Goal: Task Accomplishment & Management: Complete application form

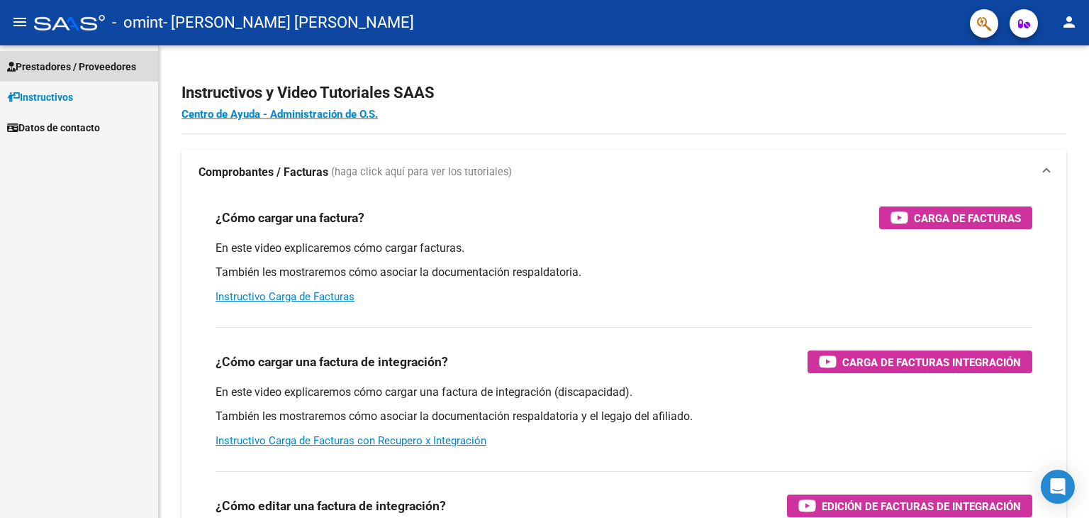
click at [39, 73] on span "Prestadores / Proveedores" at bounding box center [71, 67] width 129 height 16
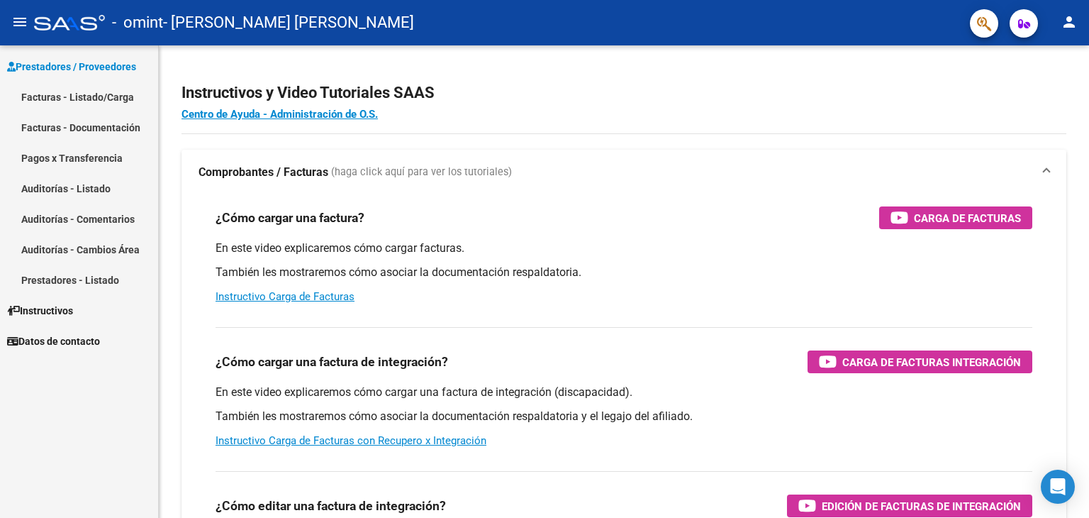
click at [86, 99] on link "Facturas - Listado/Carga" at bounding box center [79, 97] width 158 height 30
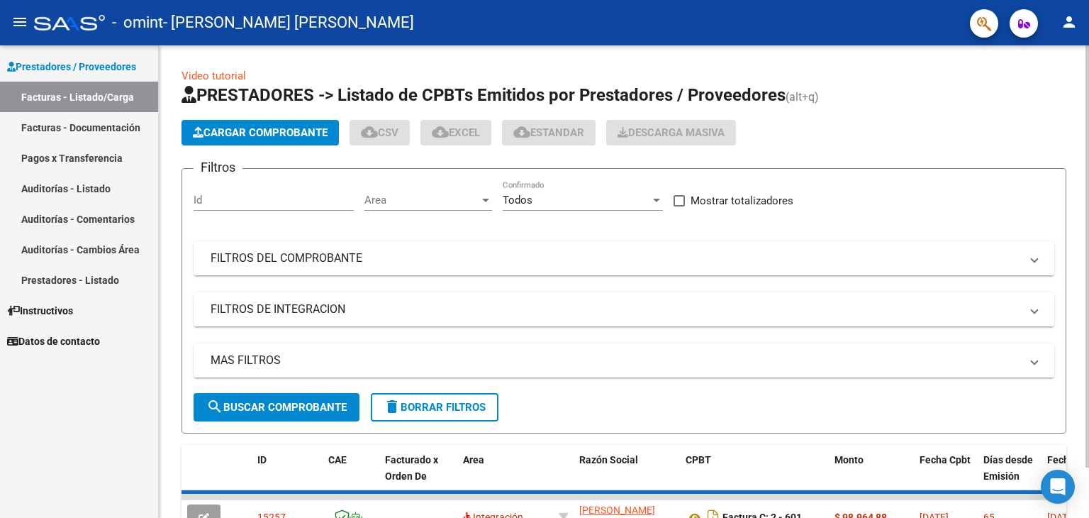
click at [218, 134] on span "Cargar Comprobante" at bounding box center [260, 132] width 135 height 13
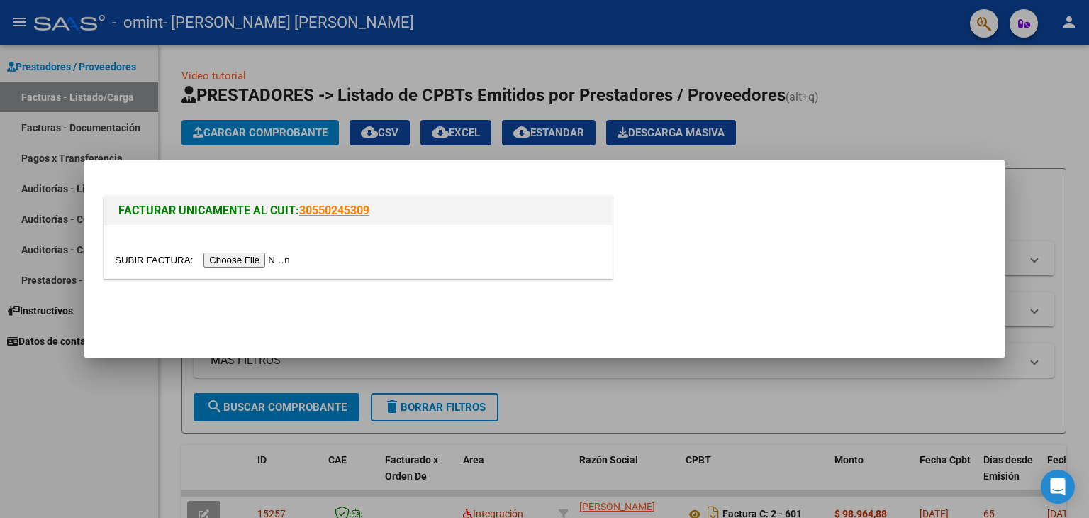
click at [227, 262] on input "file" at bounding box center [204, 259] width 179 height 15
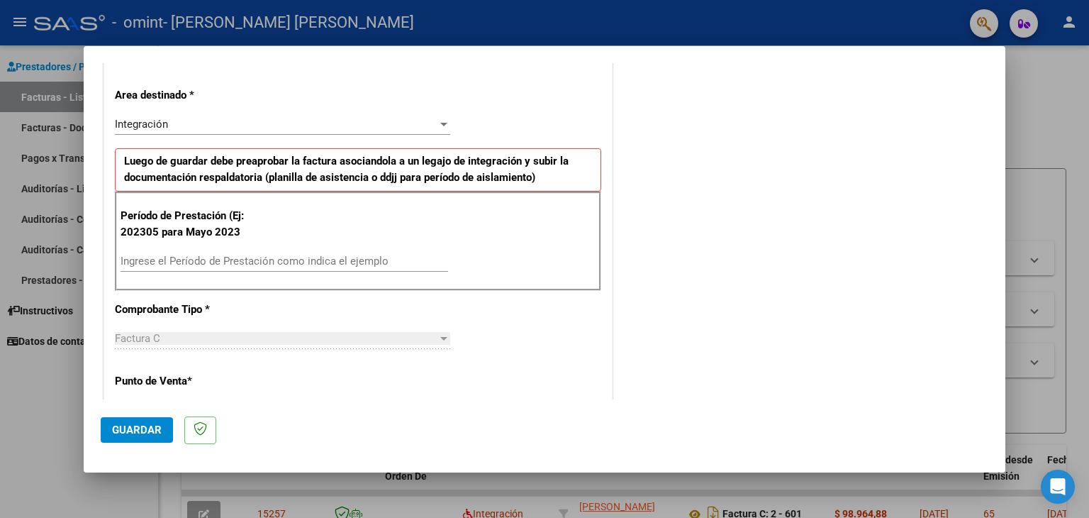
scroll to position [355, 0]
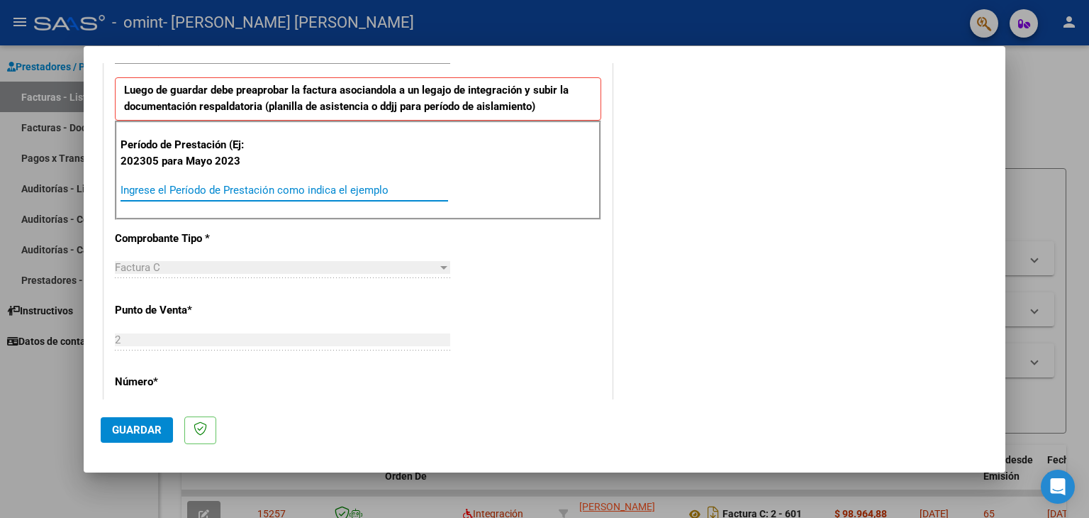
click at [244, 191] on input "Ingrese el Período de Prestación como indica el ejemplo" at bounding box center [285, 190] width 328 height 13
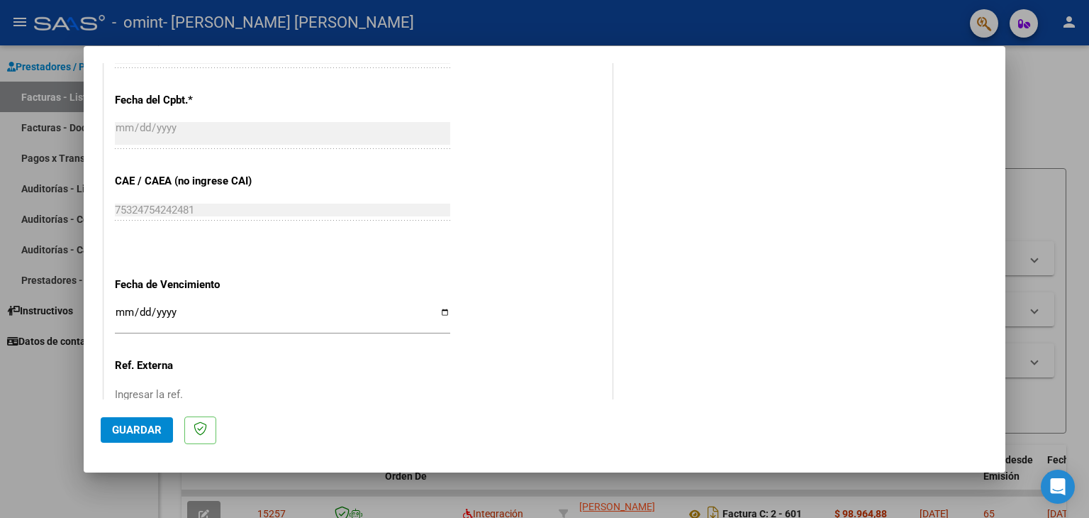
scroll to position [851, 0]
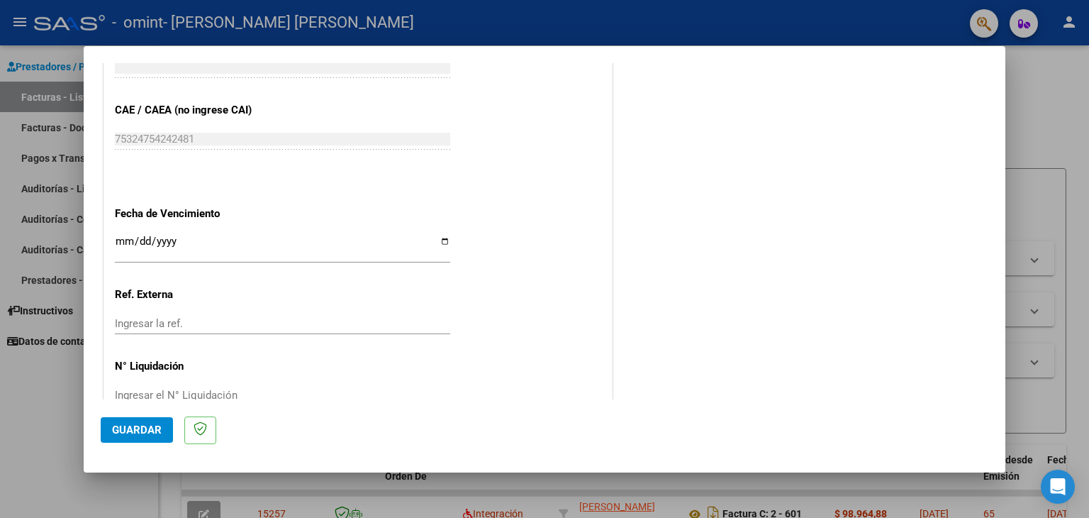
type input "202507"
click at [444, 243] on input "Ingresar la fecha" at bounding box center [282, 246] width 335 height 23
type input "[DATE]"
click at [135, 421] on button "Guardar" at bounding box center [137, 430] width 72 height 26
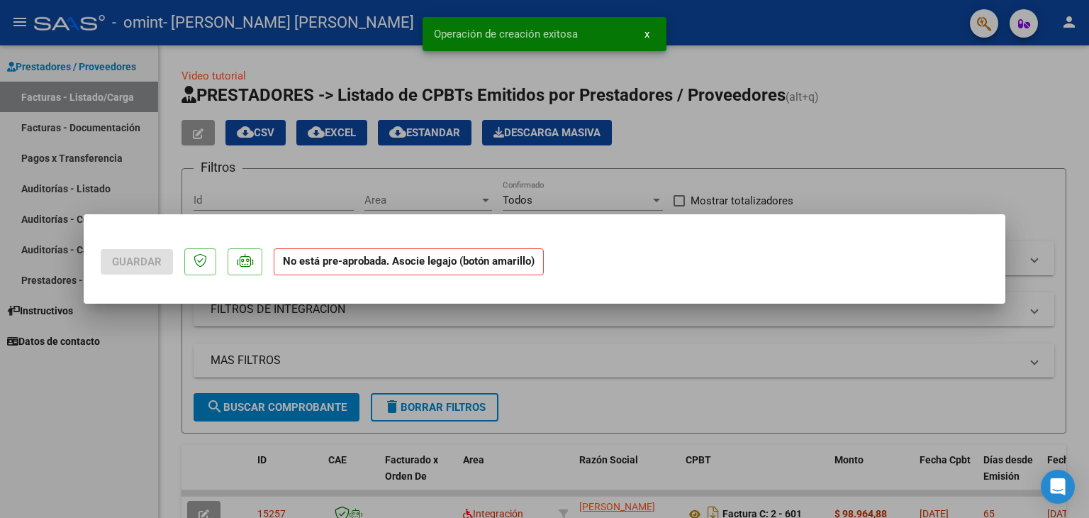
scroll to position [0, 0]
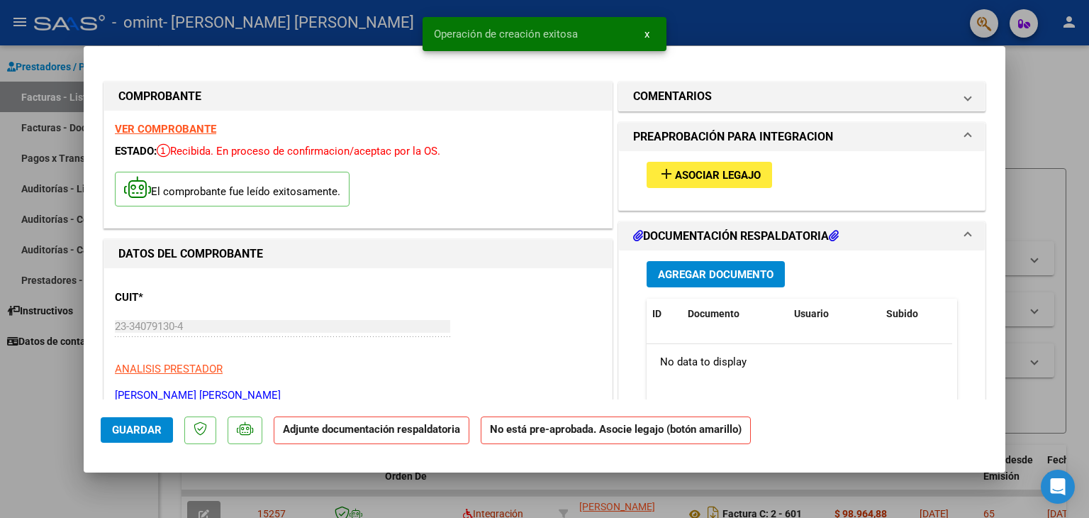
click at [747, 270] on span "Agregar Documento" at bounding box center [716, 274] width 116 height 13
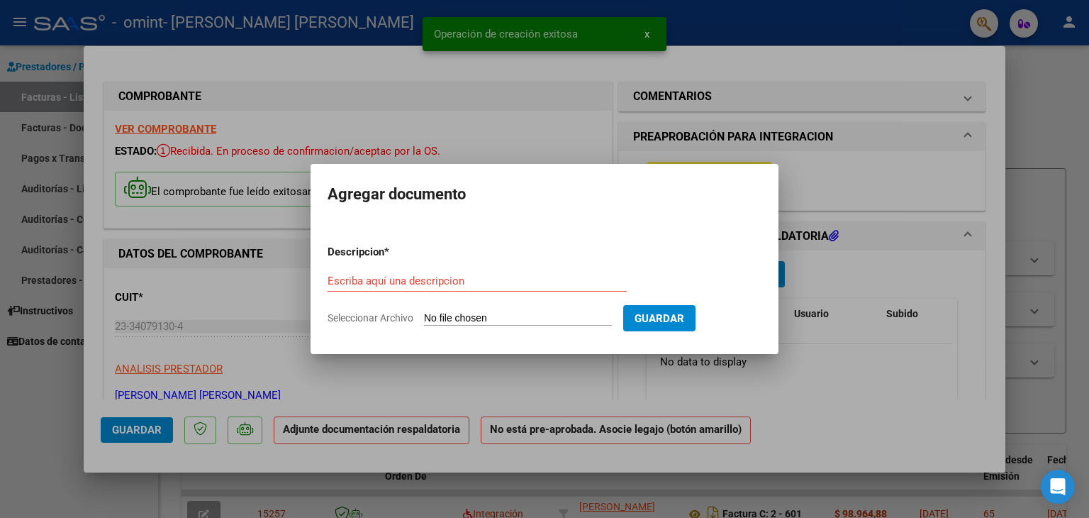
click at [489, 315] on input "Seleccionar Archivo" at bounding box center [518, 318] width 188 height 13
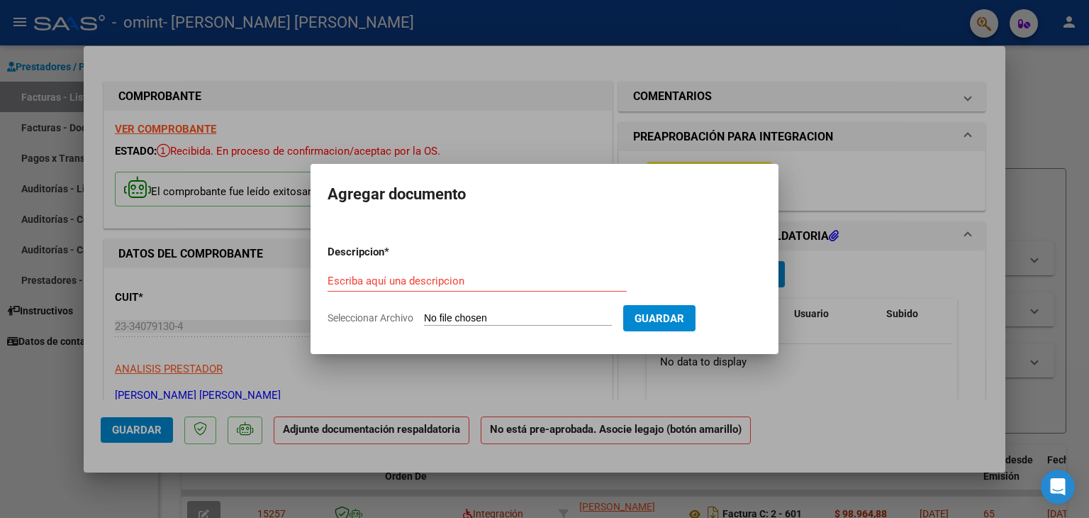
type input "C:\fakepath\Asistencia [PERSON_NAME] (1).pdf"
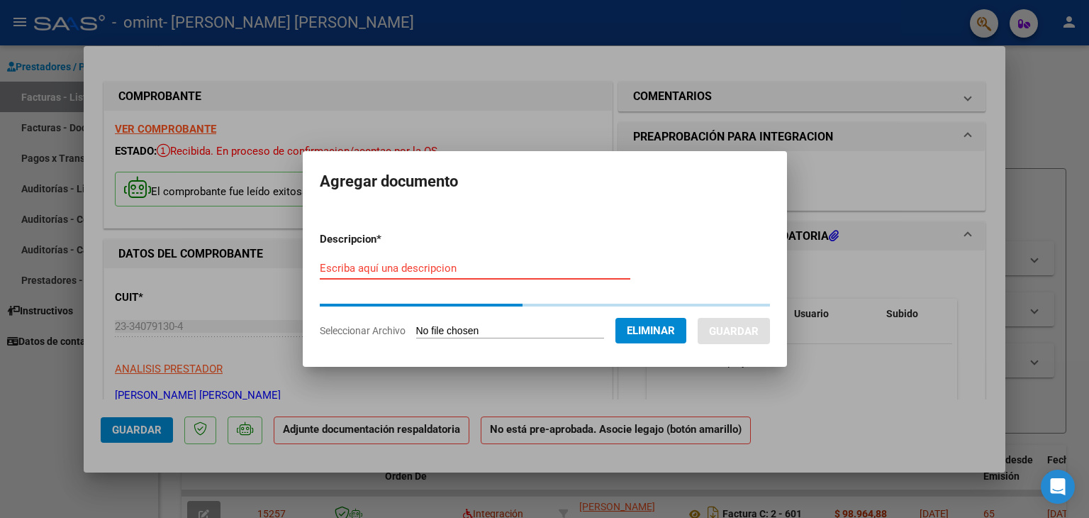
click at [482, 266] on input "Escriba aquí una descripcion" at bounding box center [475, 268] width 311 height 13
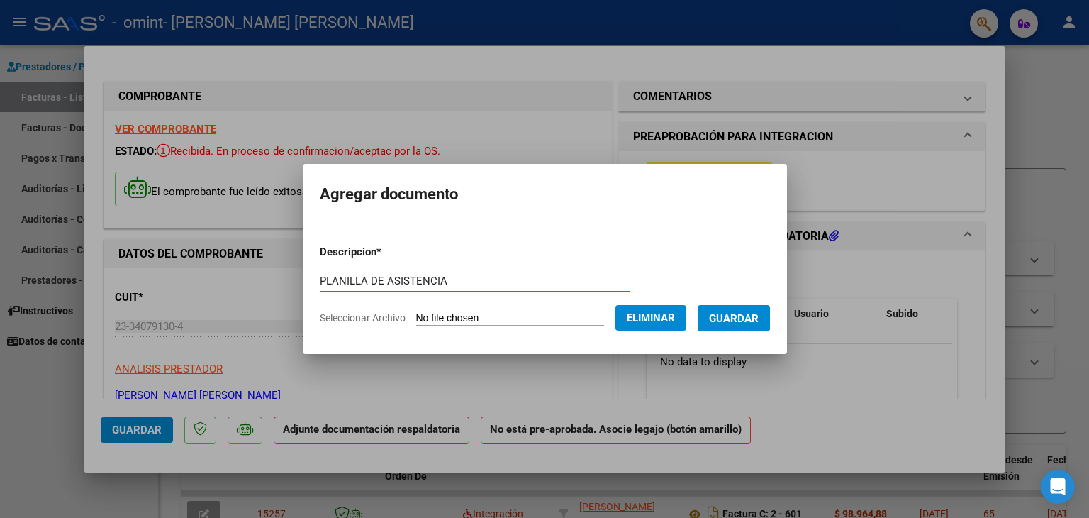
type input "PLANILLA DE ASISTENCIA"
click at [752, 312] on span "Guardar" at bounding box center [734, 318] width 50 height 13
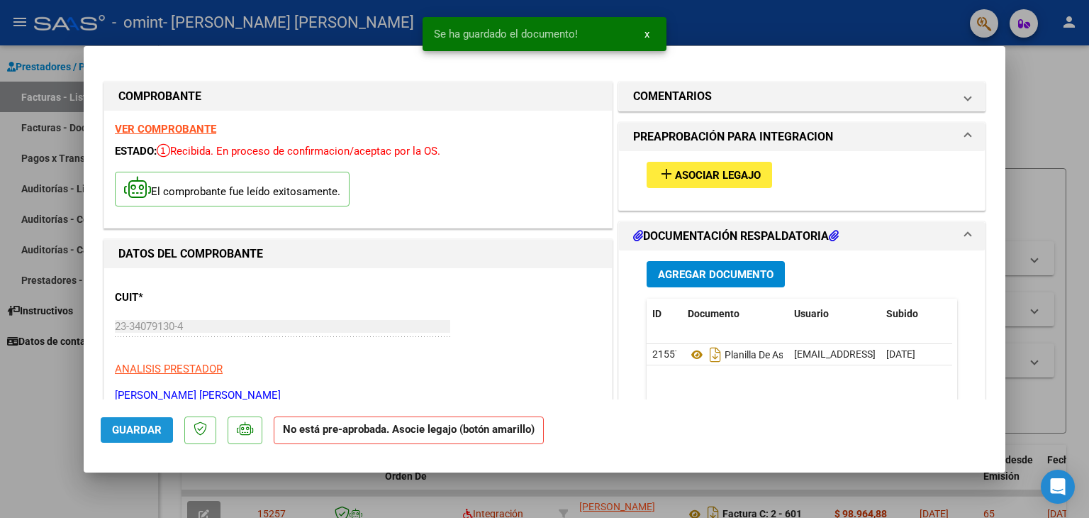
click at [129, 428] on span "Guardar" at bounding box center [137, 429] width 50 height 13
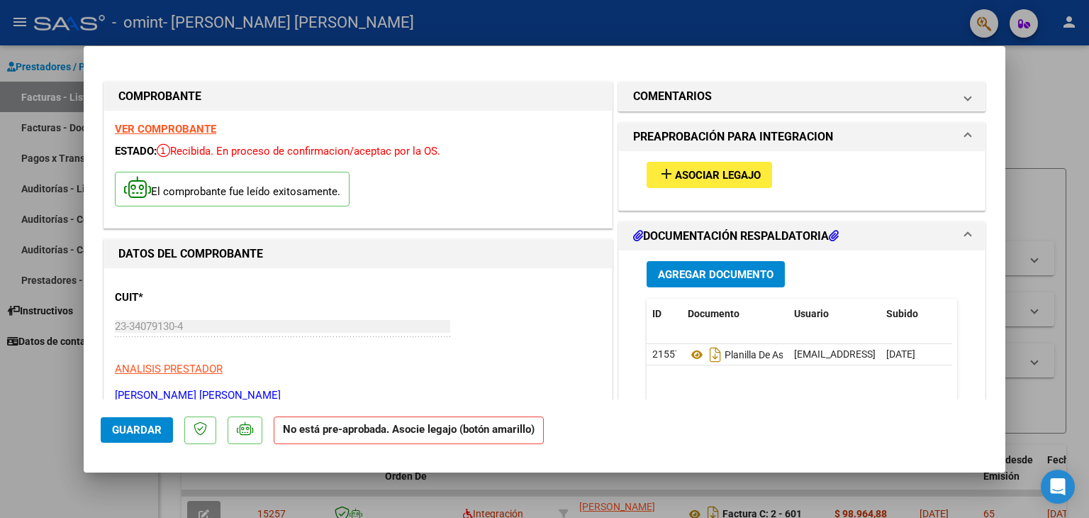
click at [1029, 66] on div at bounding box center [544, 259] width 1089 height 518
type input "$ 0,00"
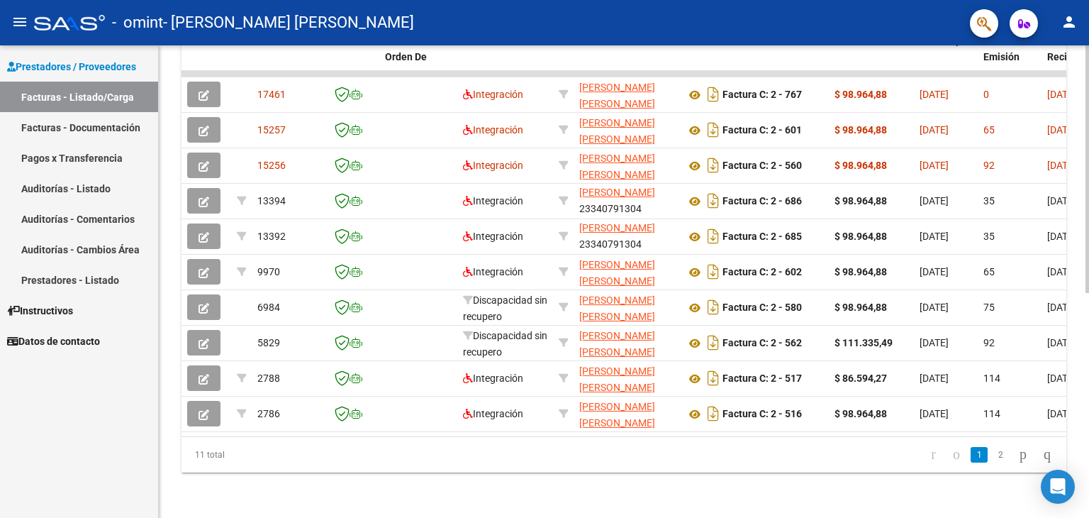
scroll to position [428, 0]
click at [1089, 359] on div at bounding box center [1088, 393] width 4 height 248
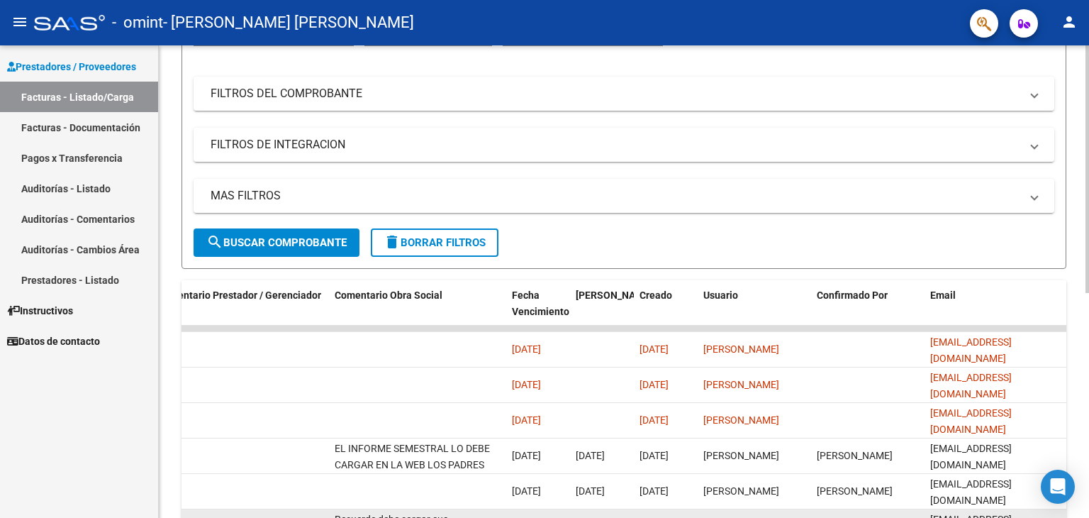
scroll to position [145, 0]
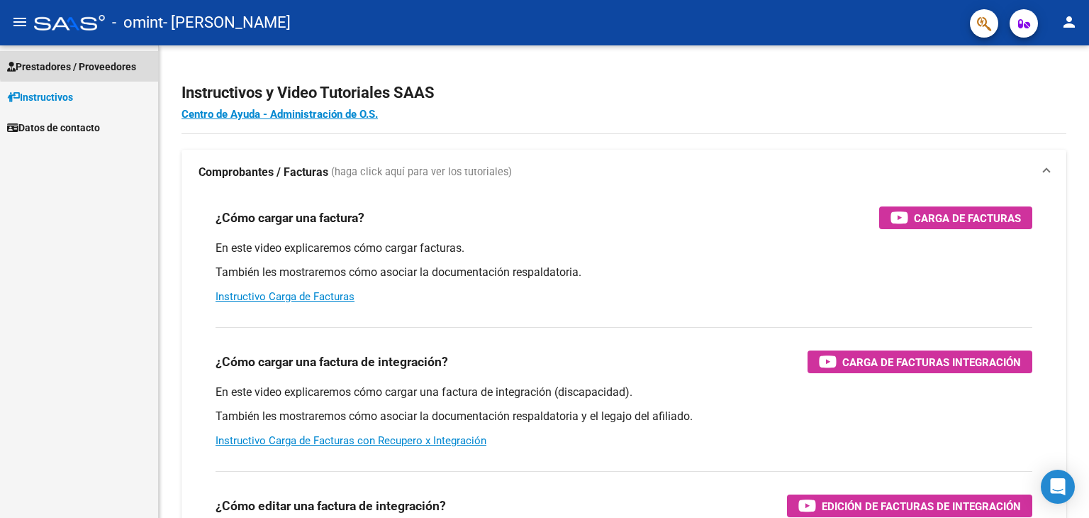
click at [136, 65] on span "Prestadores / Proveedores" at bounding box center [71, 67] width 129 height 16
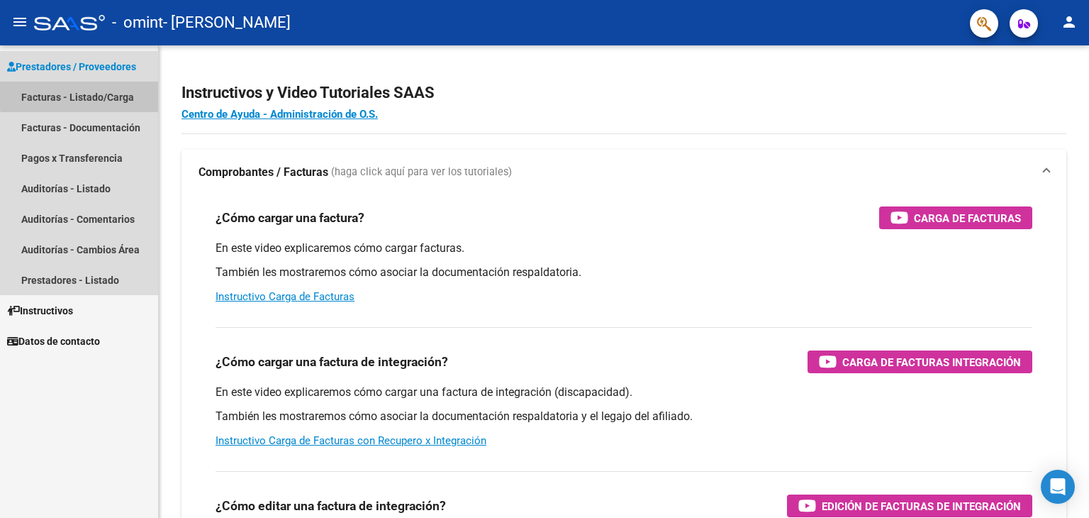
click at [105, 93] on link "Facturas - Listado/Carga" at bounding box center [79, 97] width 158 height 30
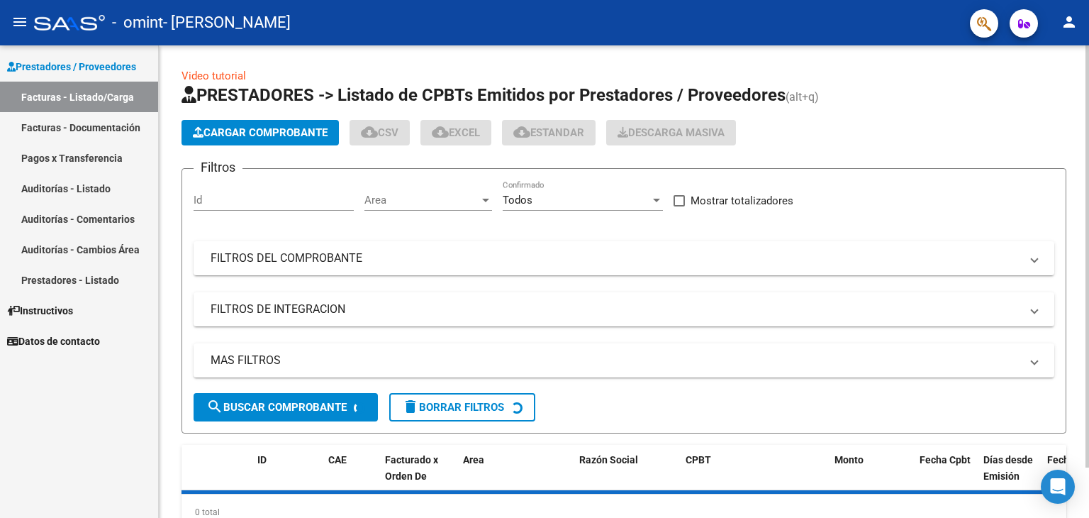
click at [278, 128] on span "Cargar Comprobante" at bounding box center [260, 132] width 135 height 13
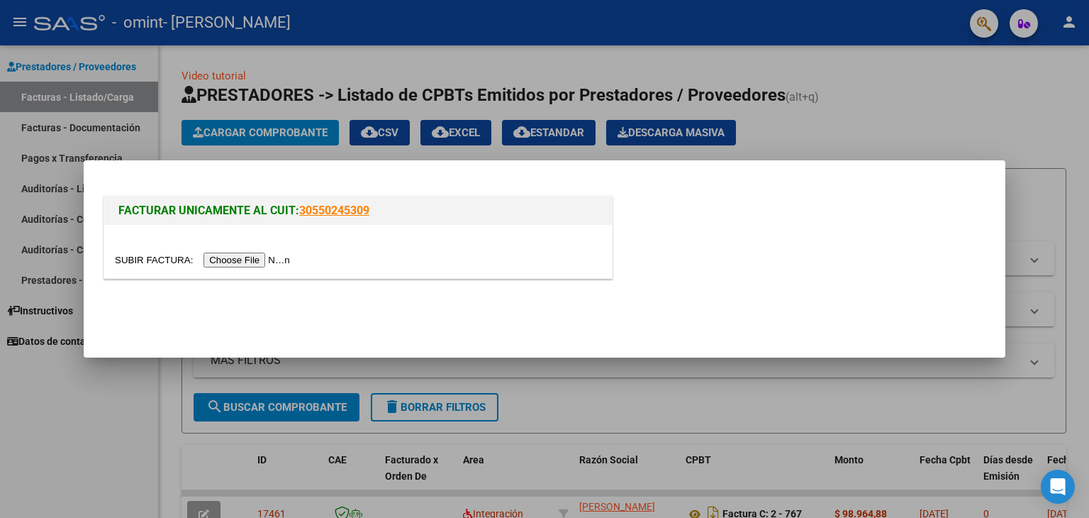
click at [255, 259] on input "file" at bounding box center [204, 259] width 179 height 15
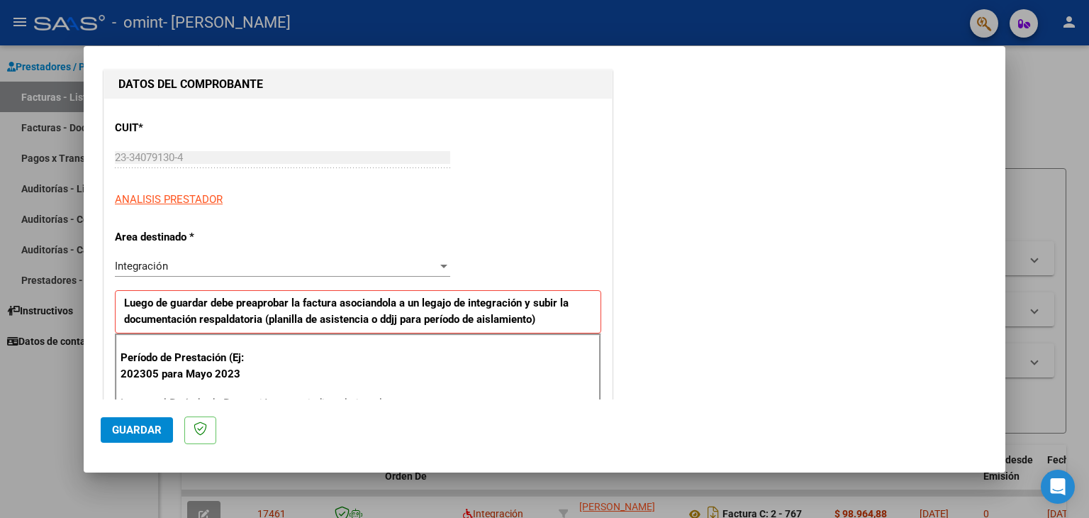
scroll to position [213, 0]
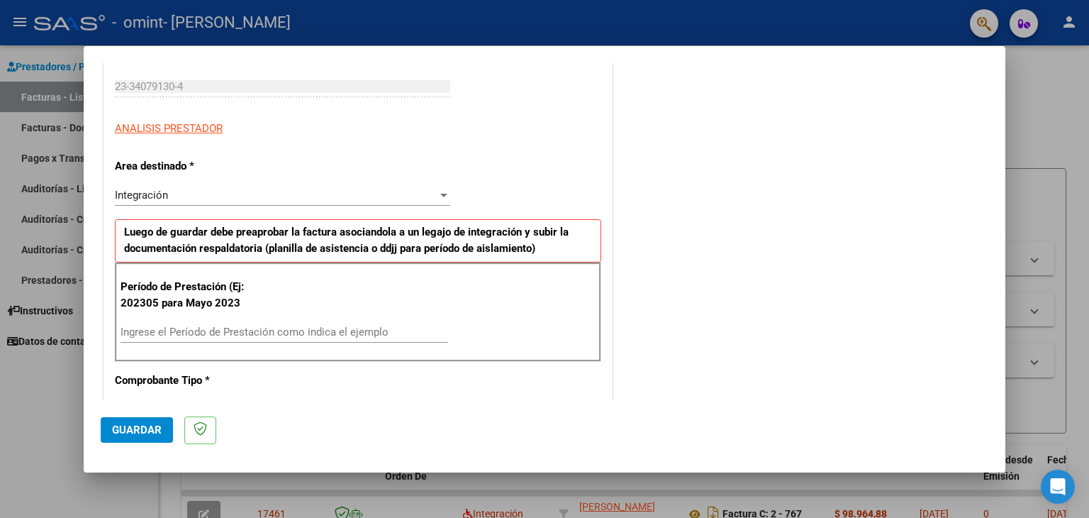
click at [207, 326] on input "Ingrese el Período de Prestación como indica el ejemplo" at bounding box center [285, 332] width 328 height 13
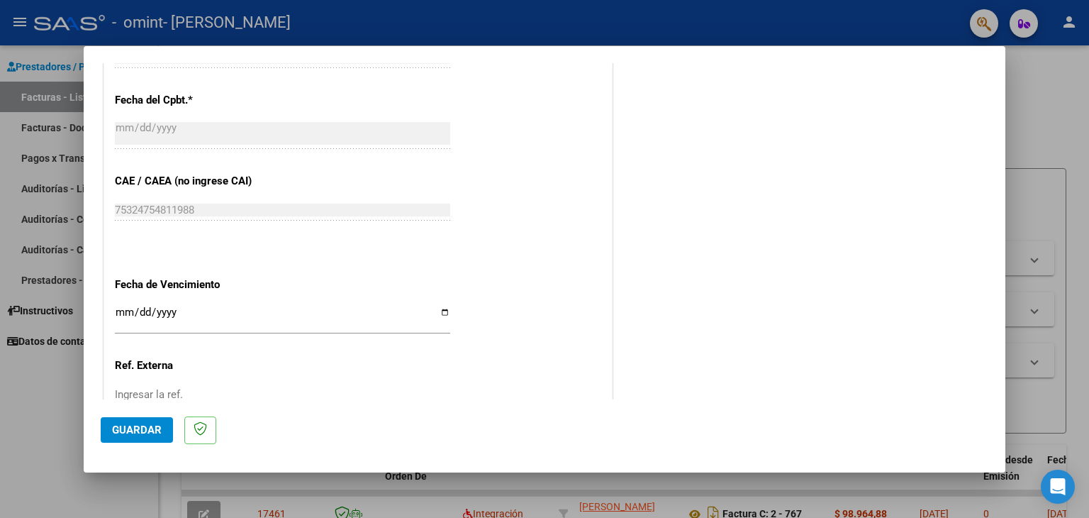
scroll to position [851, 0]
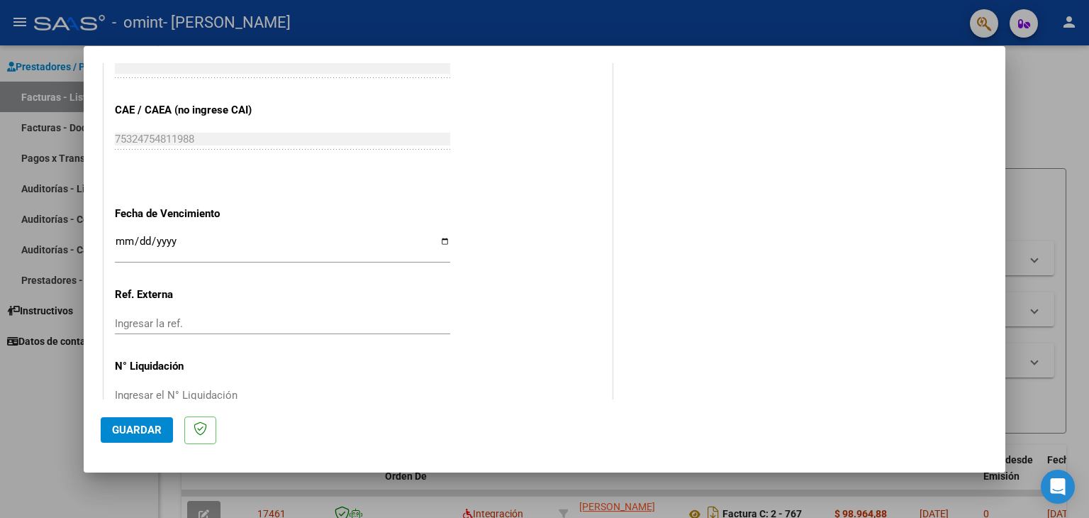
type input "202507"
click at [117, 237] on input "Ingresar la fecha" at bounding box center [282, 246] width 335 height 23
click at [440, 239] on input "Ingresar la fecha" at bounding box center [282, 246] width 335 height 23
type input "[DATE]"
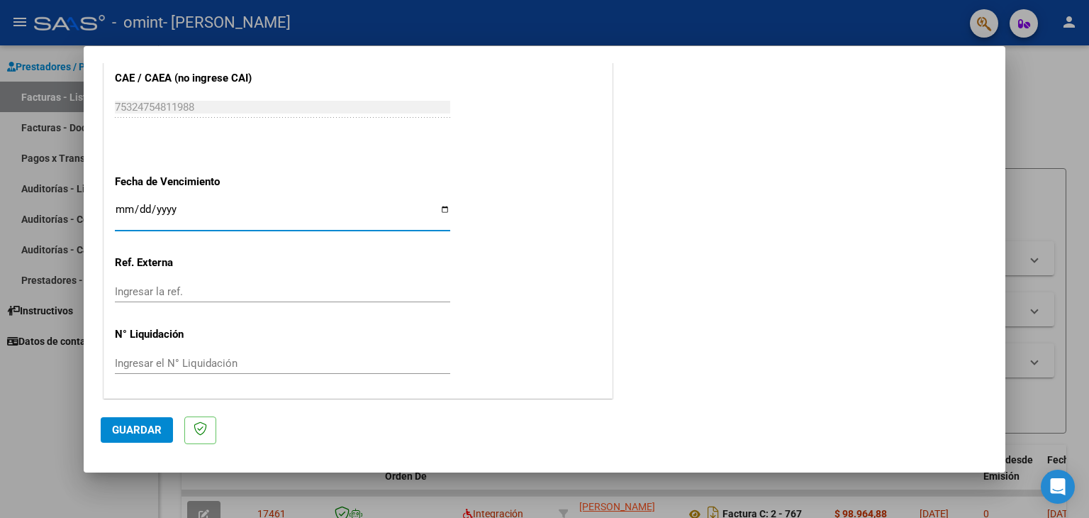
click at [122, 433] on span "Guardar" at bounding box center [137, 429] width 50 height 13
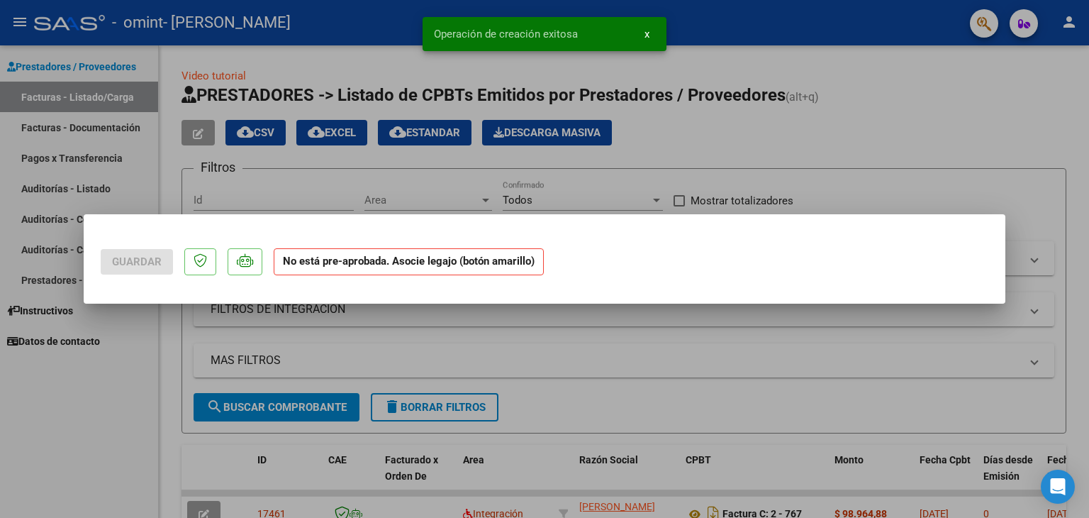
scroll to position [0, 0]
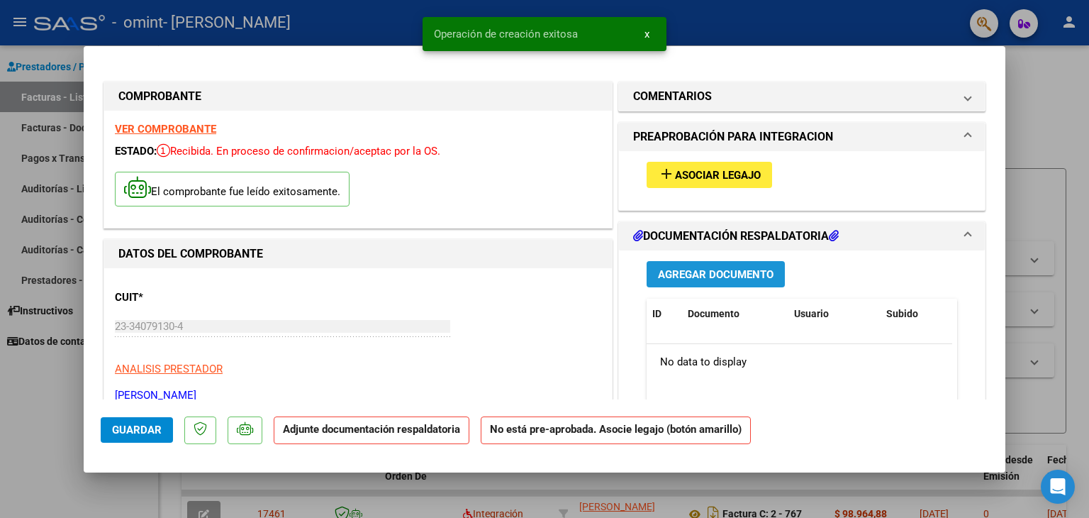
click at [752, 268] on span "Agregar Documento" at bounding box center [716, 274] width 116 height 13
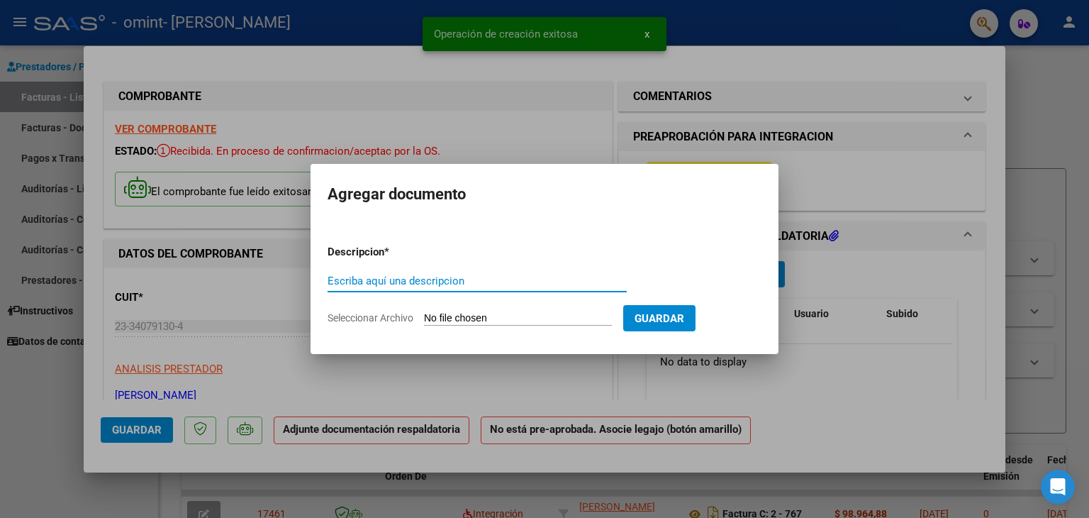
click at [467, 315] on input "Seleccionar Archivo" at bounding box center [518, 318] width 188 height 13
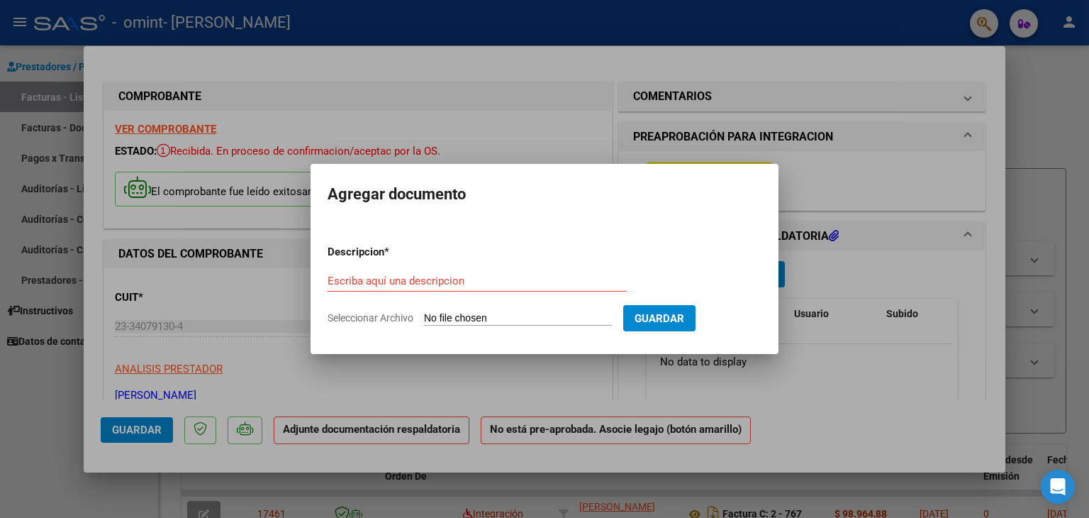
click at [455, 316] on input "Seleccionar Archivo" at bounding box center [518, 318] width 188 height 13
type input "C:\fakepath\Asistencia Riquelme Julii (1).pdf"
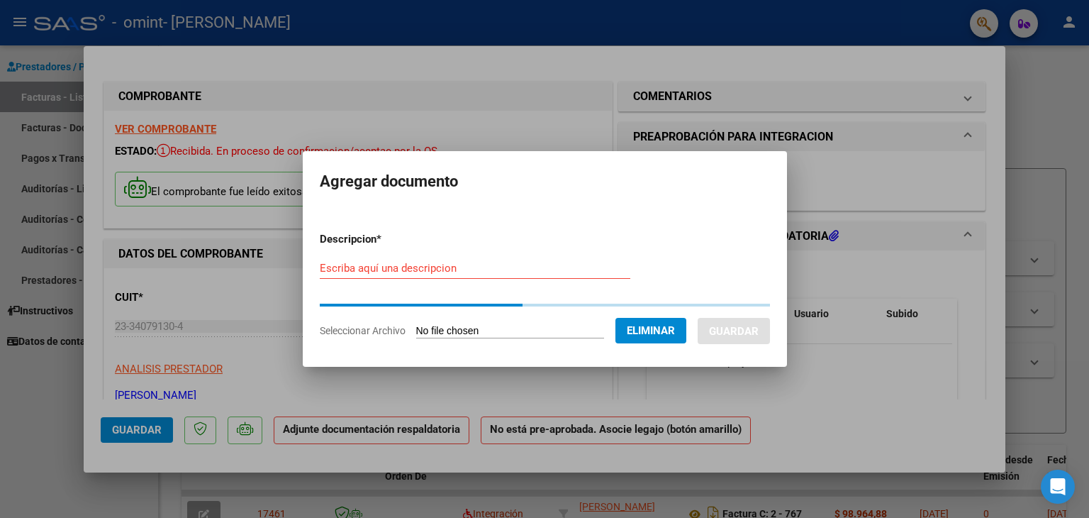
click at [559, 267] on input "Escriba aquí una descripcion" at bounding box center [475, 268] width 311 height 13
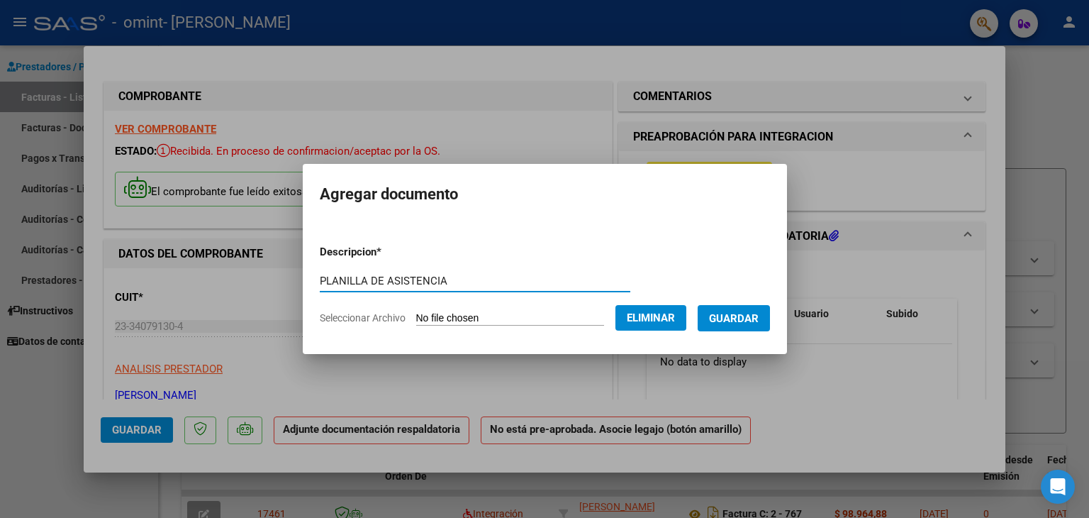
type input "PLANILLA DE ASISTENCIA"
click at [743, 316] on span "Guardar" at bounding box center [734, 318] width 50 height 13
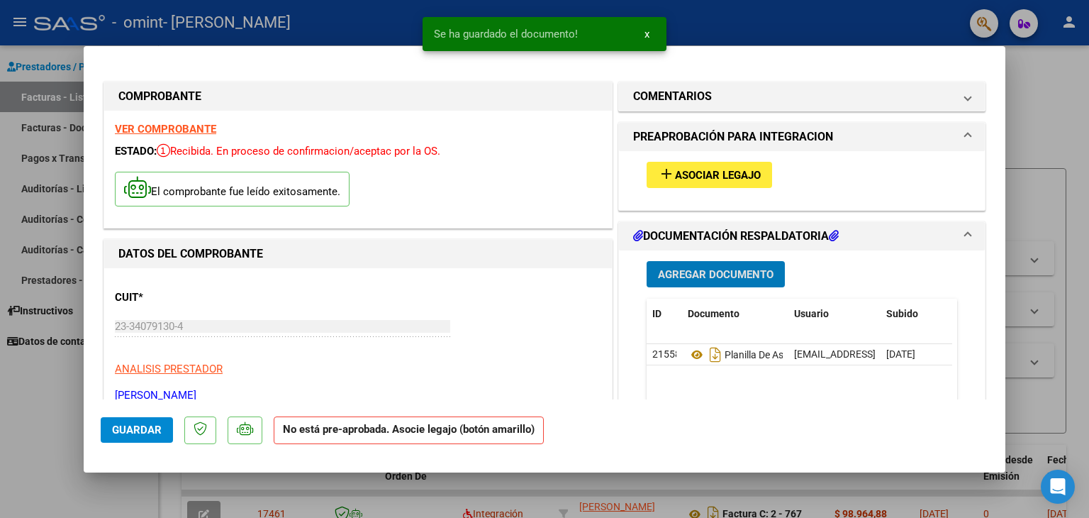
click at [104, 431] on button "Guardar" at bounding box center [137, 430] width 72 height 26
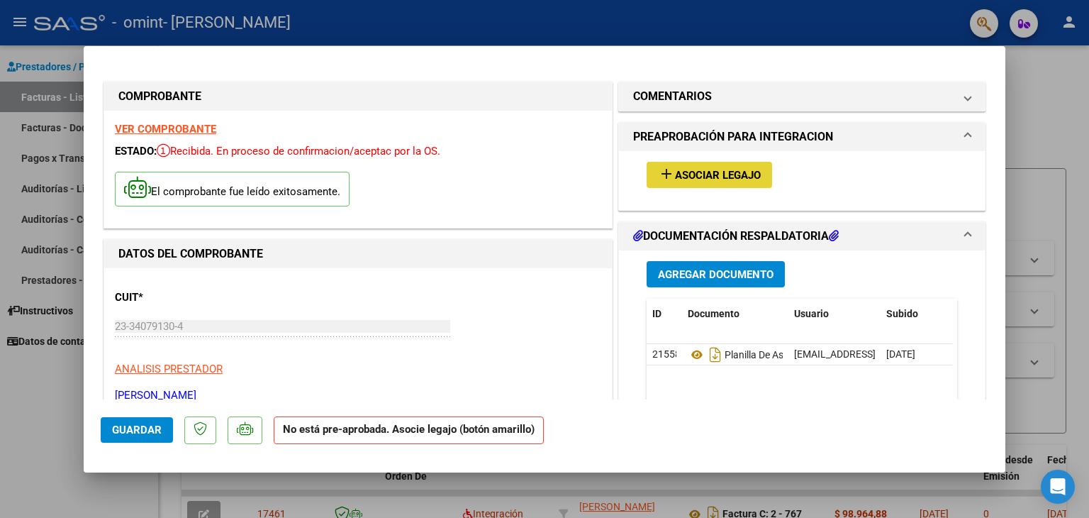
click at [729, 179] on span "Asociar Legajo" at bounding box center [718, 175] width 86 height 13
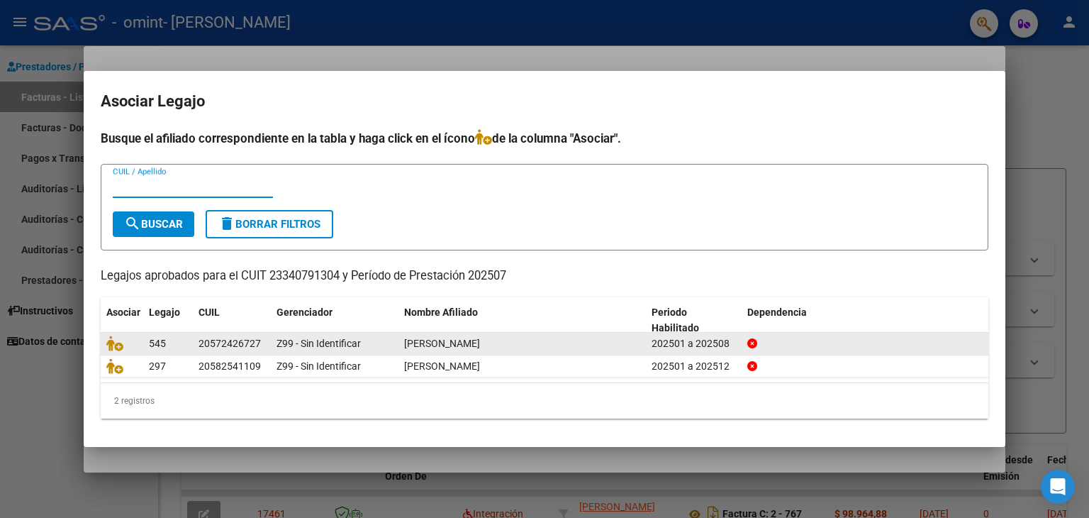
click at [163, 349] on div "545" at bounding box center [168, 343] width 38 height 16
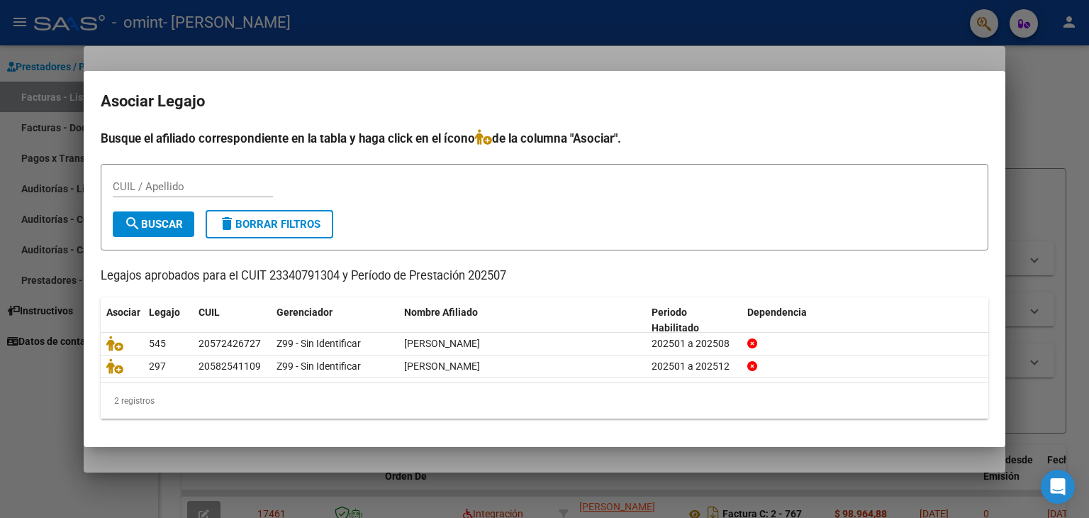
click at [574, 133] on h4 "Busque el afiliado correspondiente en la tabla y haga click en el ícono de la c…" at bounding box center [545, 138] width 888 height 18
click at [141, 188] on input "CUIL / Apellido" at bounding box center [193, 186] width 160 height 13
type input "20572426727"
click at [361, 185] on div "20572426727 CUIL / Apellido" at bounding box center [545, 193] width 864 height 35
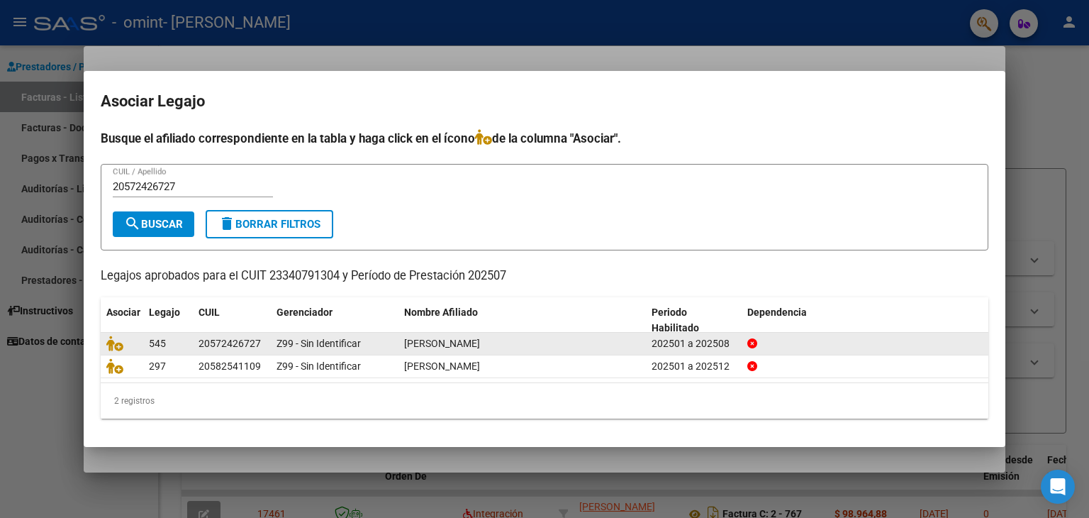
click at [601, 346] on div "RIQUELME MOREIRA ALEJANDRO" at bounding box center [522, 343] width 236 height 16
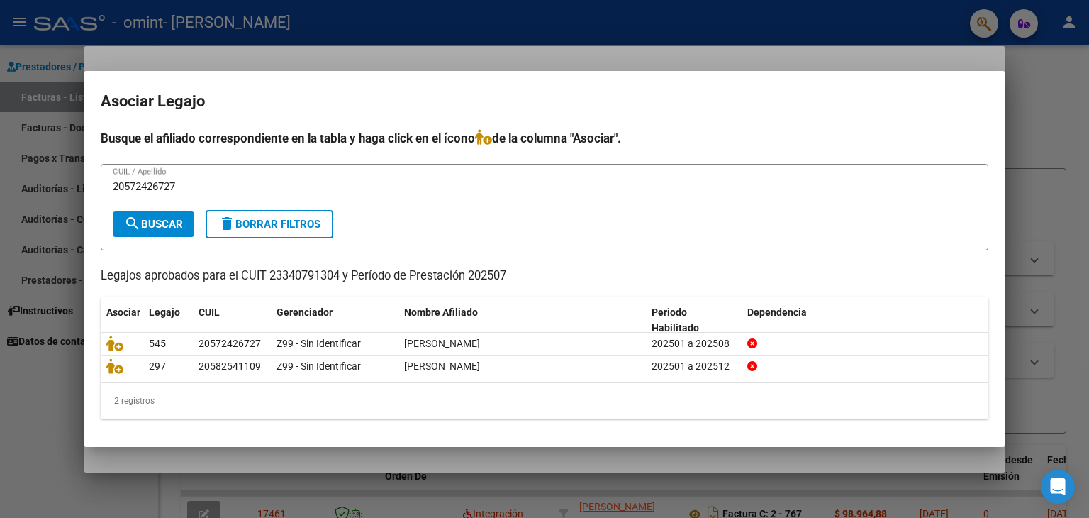
click at [1030, 199] on div at bounding box center [544, 259] width 1089 height 518
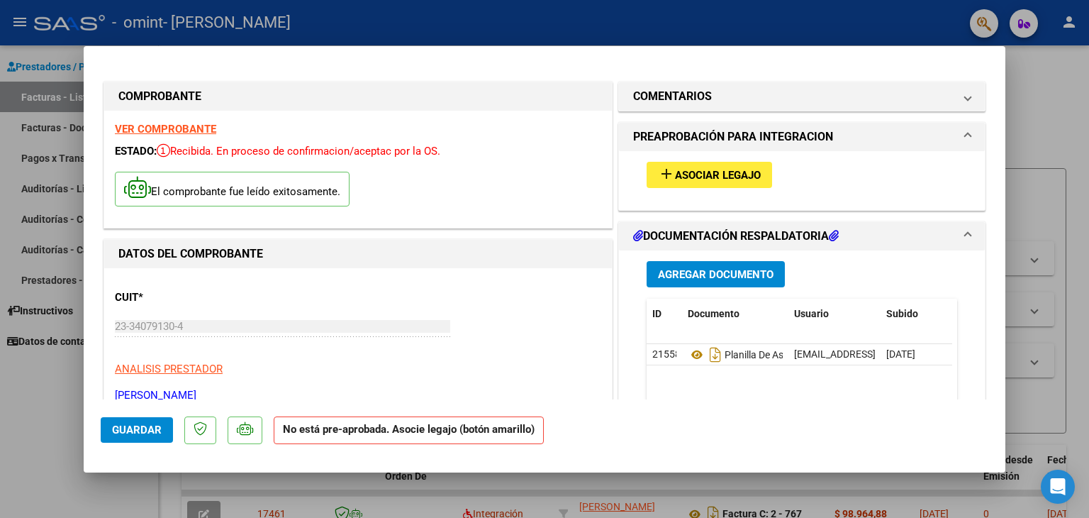
click at [145, 430] on span "Guardar" at bounding box center [137, 429] width 50 height 13
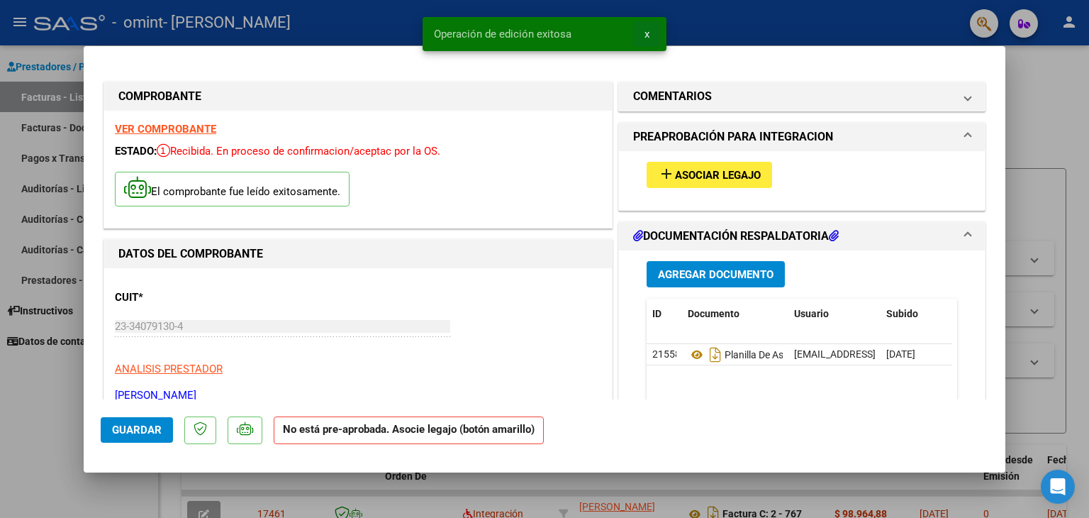
click at [647, 31] on span "x" at bounding box center [647, 34] width 5 height 13
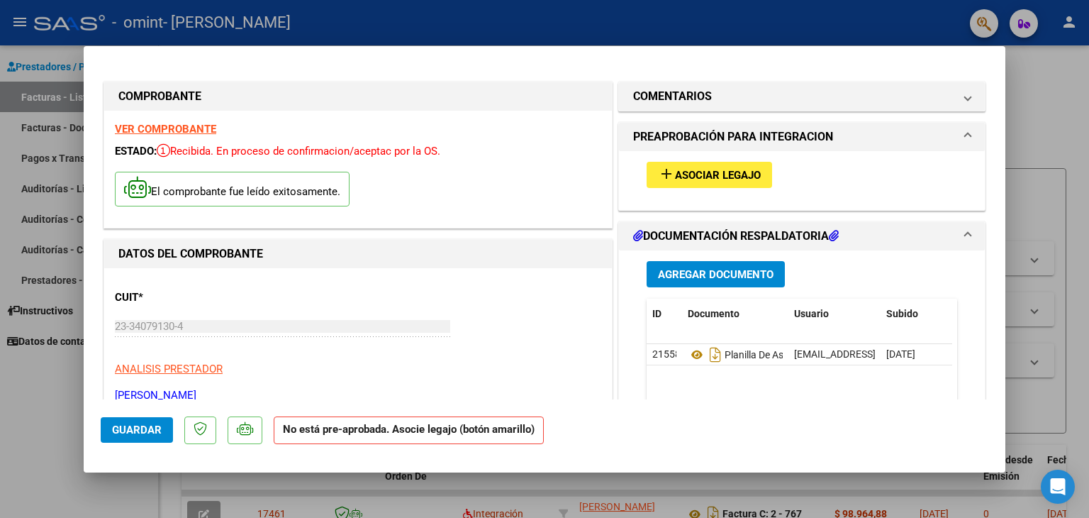
click at [1082, 60] on div at bounding box center [544, 259] width 1089 height 518
type input "$ 0,00"
